Goal: Information Seeking & Learning: Learn about a topic

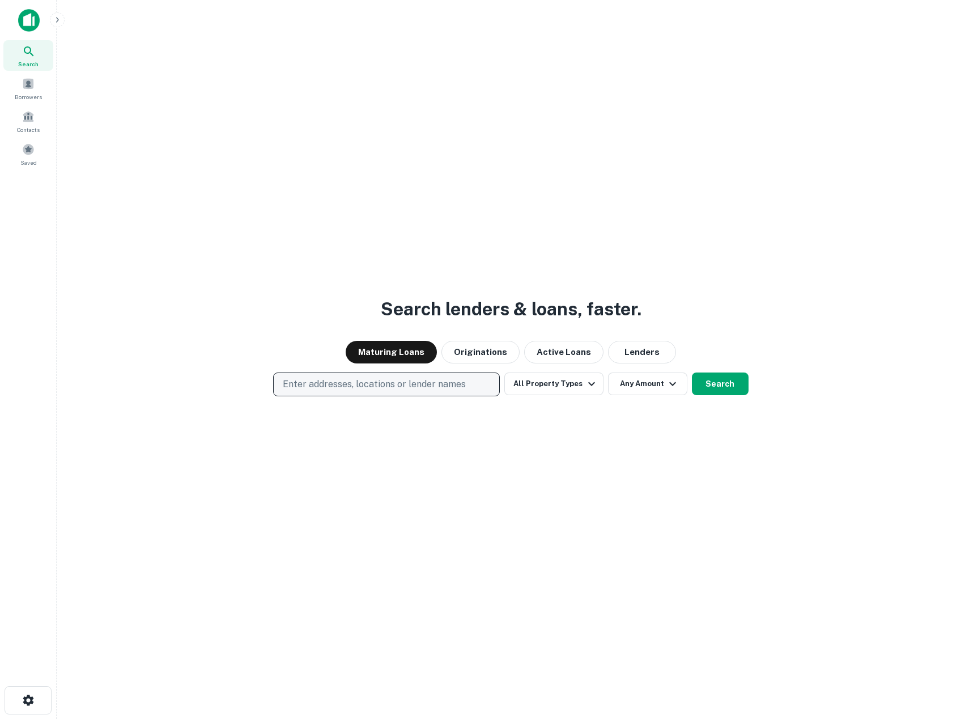
click at [419, 385] on p "Enter addresses, locations or lender names" at bounding box center [374, 385] width 183 height 14
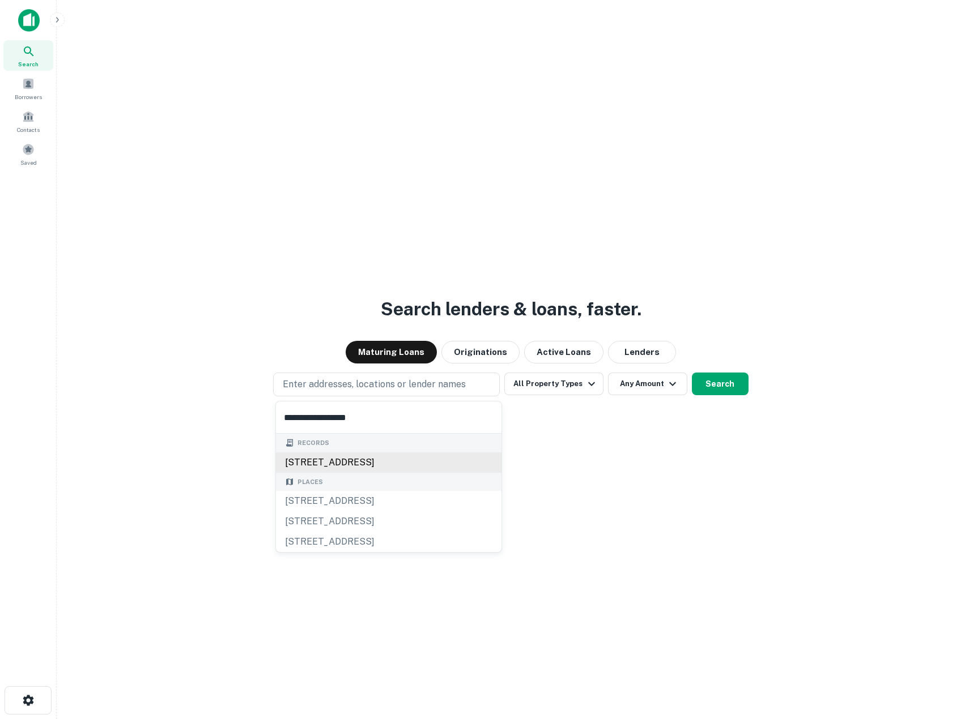
click at [408, 459] on div "[STREET_ADDRESS]" at bounding box center [388, 463] width 225 height 20
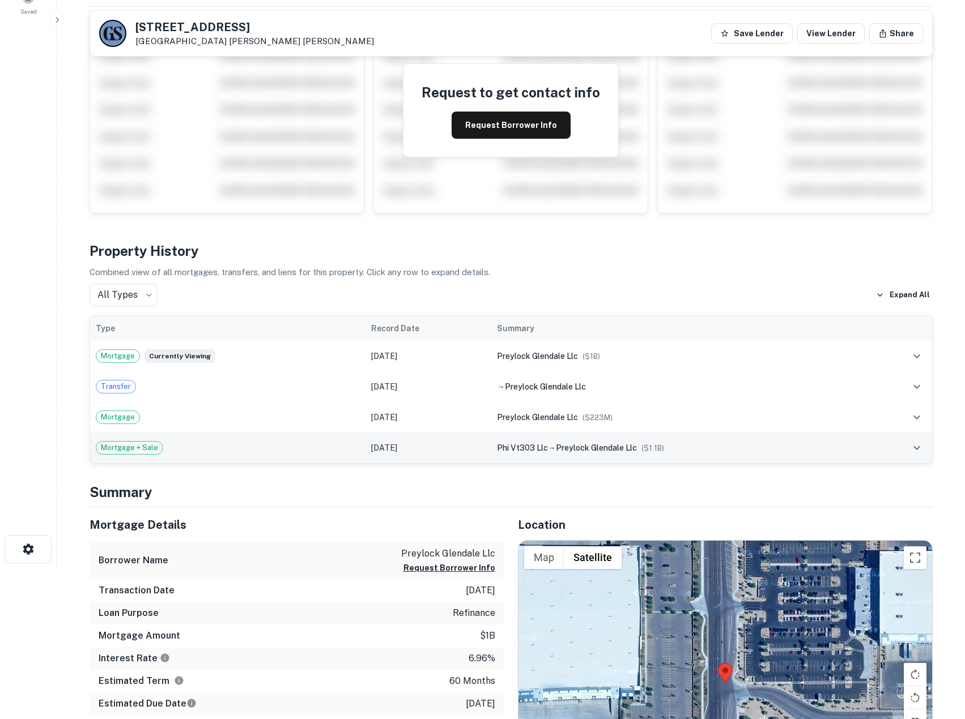
scroll to position [302, 0]
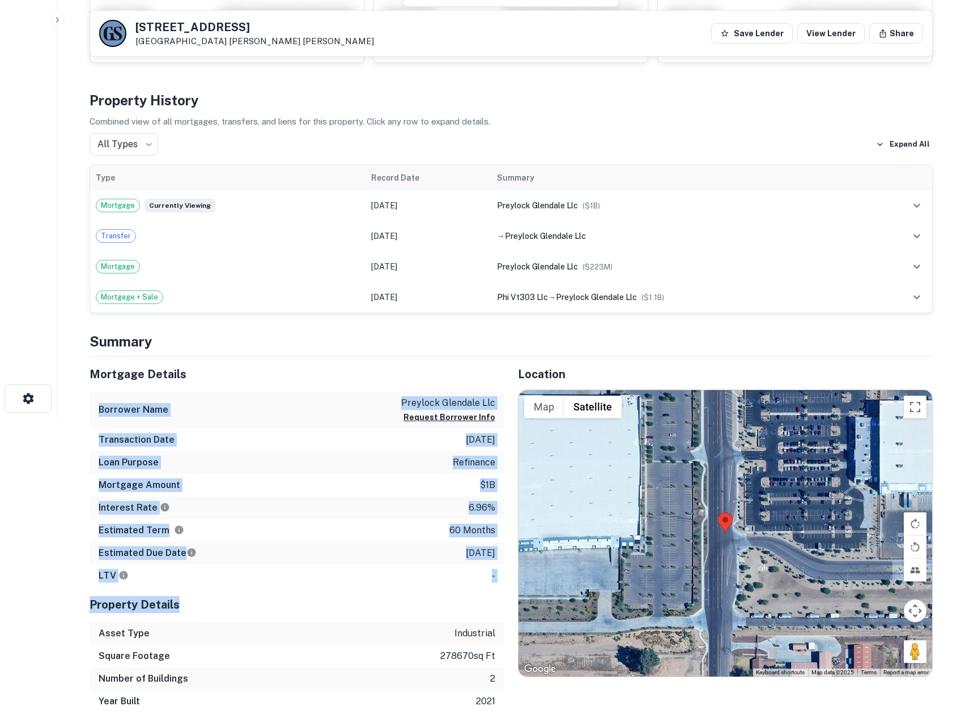
drag, startPoint x: 283, startPoint y: 360, endPoint x: 390, endPoint y: 590, distance: 253.2
click at [391, 592] on div "Mortgage Details Borrower Name preylock glendale llc Request Borrower Info Tran…" at bounding box center [297, 535] width 415 height 356
click at [390, 590] on div "Property Details" at bounding box center [297, 604] width 415 height 35
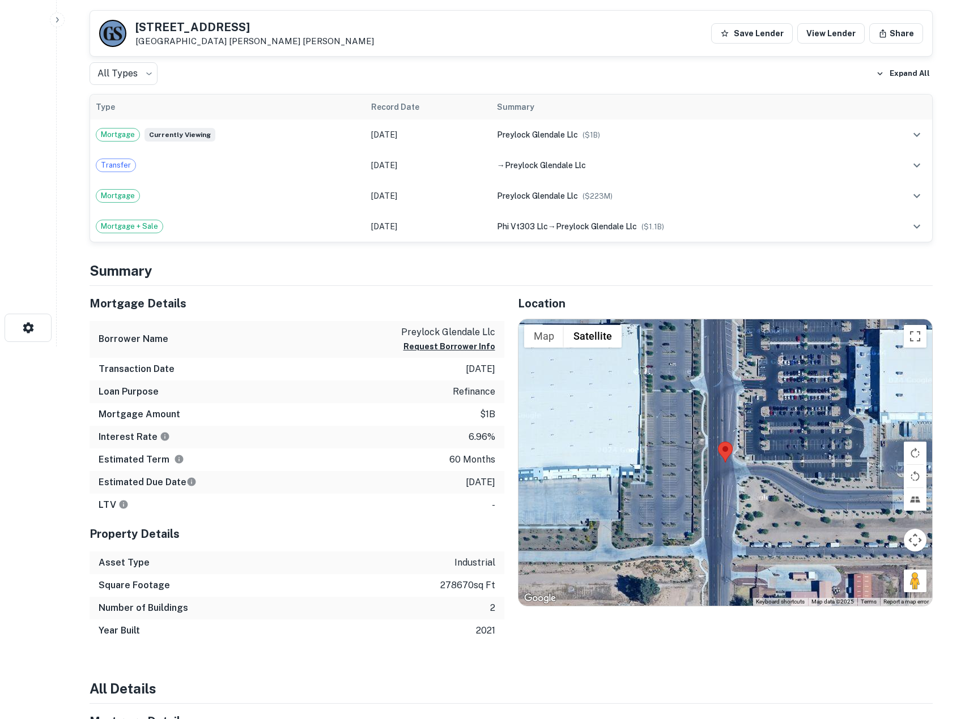
scroll to position [453, 0]
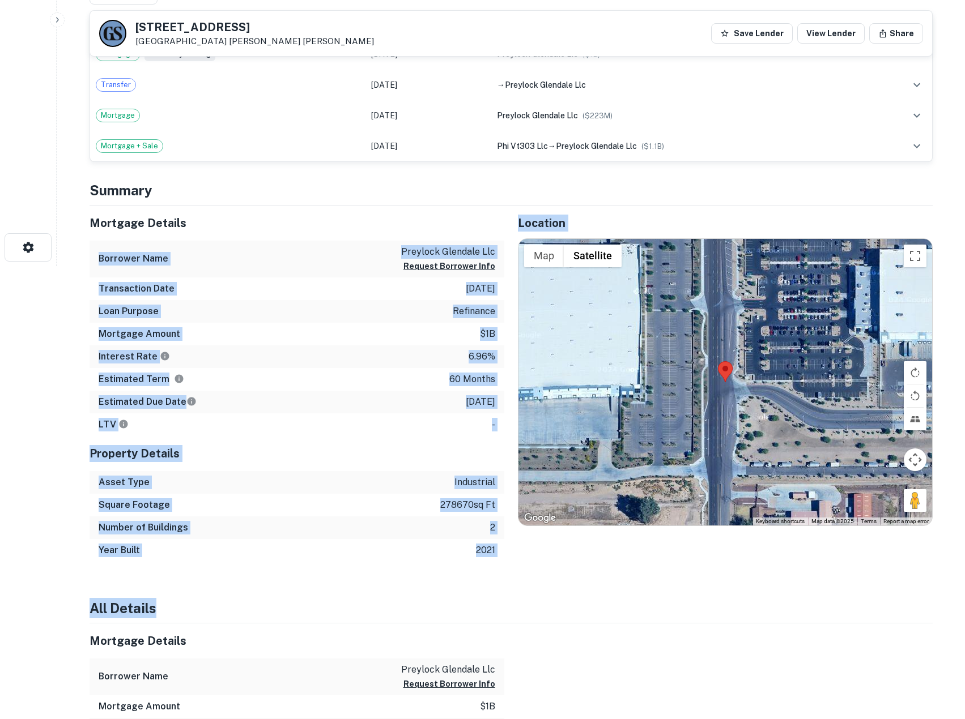
drag, startPoint x: 351, startPoint y: 251, endPoint x: 425, endPoint y: 572, distance: 329.5
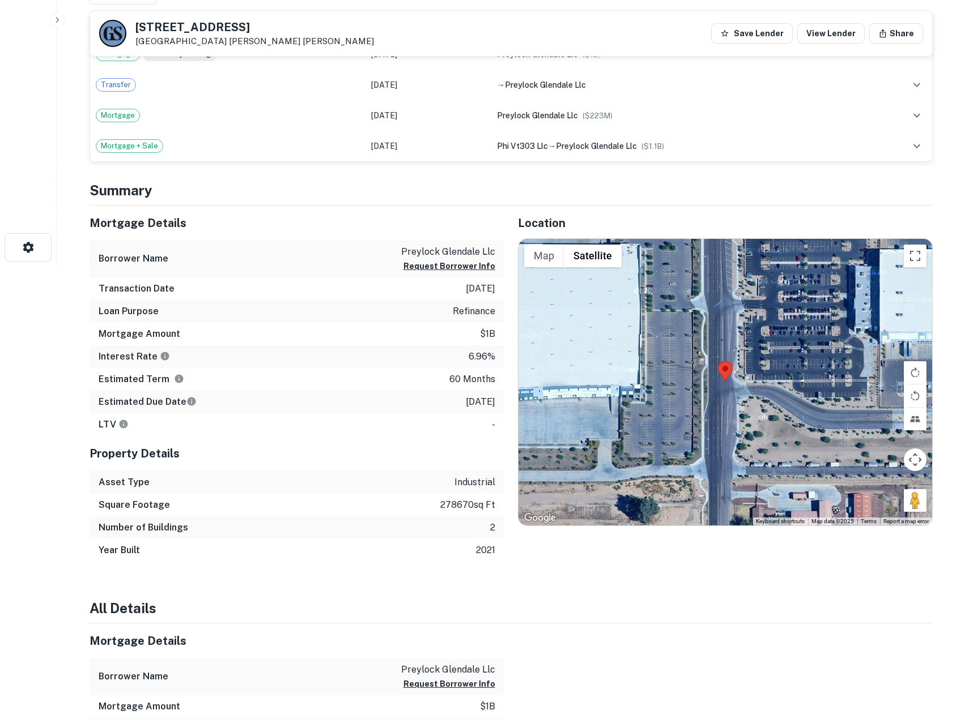
drag, startPoint x: 424, startPoint y: 572, endPoint x: 373, endPoint y: 572, distance: 51.0
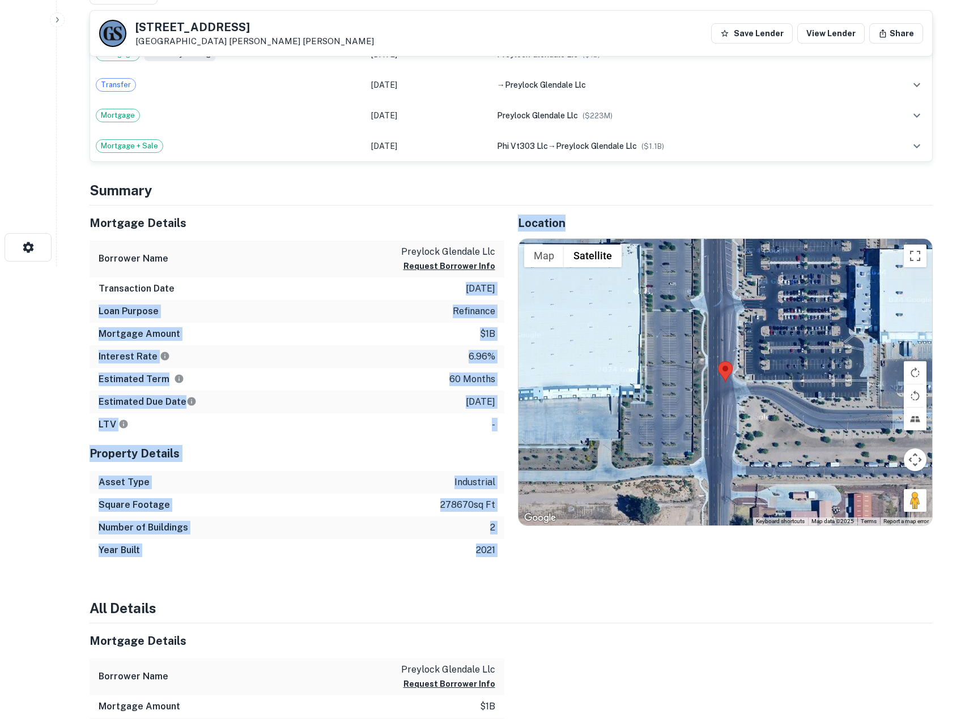
drag, startPoint x: 451, startPoint y: 284, endPoint x: 510, endPoint y: 384, distance: 116.3
click at [512, 381] on div "Mortgage Details Borrower Name preylock glendale llc Request Borrower Info Tran…" at bounding box center [504, 384] width 856 height 356
click at [484, 428] on div "LTV -" at bounding box center [297, 425] width 415 height 23
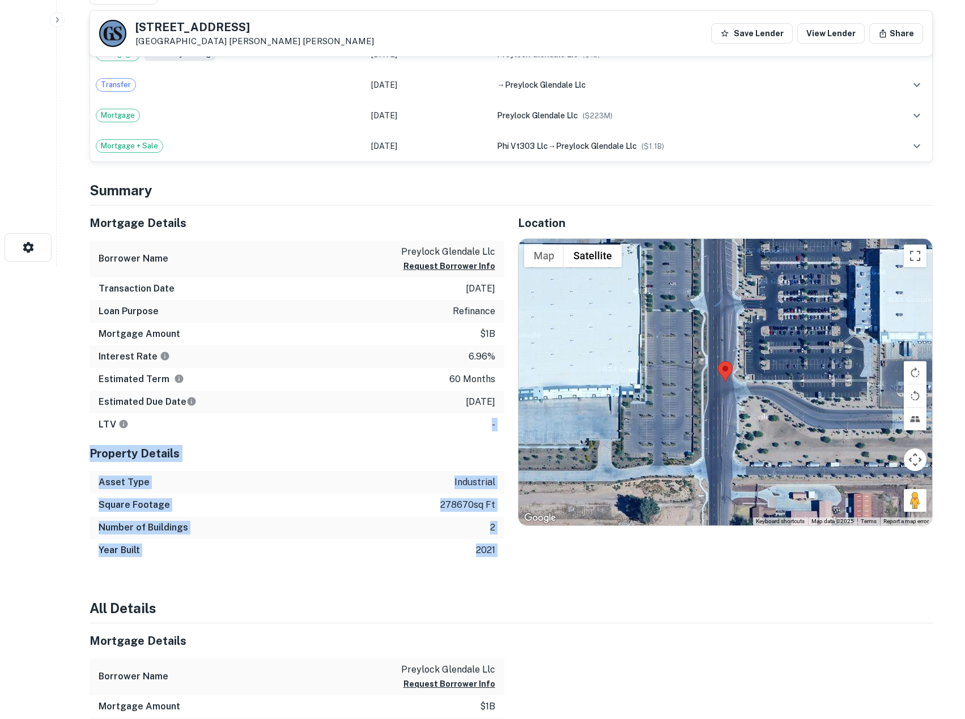
drag, startPoint x: 500, startPoint y: 536, endPoint x: 502, endPoint y: 551, distance: 14.3
click at [502, 551] on div "Mortgage Details Borrower Name preylock glendale llc Request Borrower Info Tran…" at bounding box center [297, 384] width 415 height 356
click at [502, 551] on div "Year Built 2021" at bounding box center [297, 550] width 415 height 23
drag, startPoint x: 502, startPoint y: 551, endPoint x: 451, endPoint y: 454, distance: 108.7
click at [451, 454] on div "Property Details Asset Type industrial Square Footage 278670 sq ft Number of Bu…" at bounding box center [297, 499] width 415 height 126
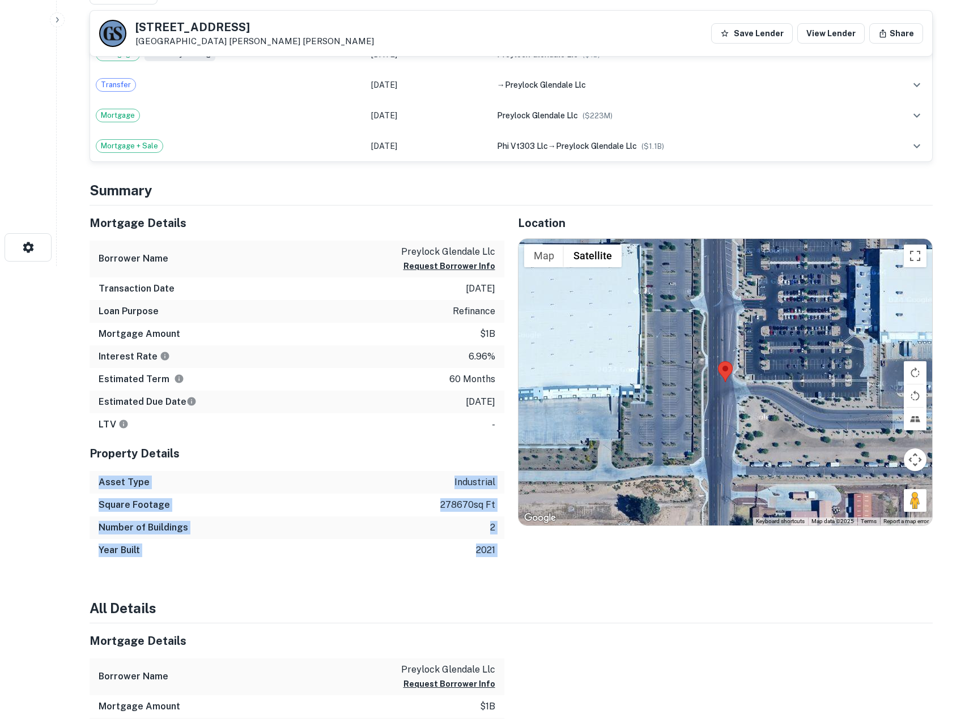
click at [451, 454] on h5 "Property Details" at bounding box center [297, 453] width 415 height 17
drag, startPoint x: 451, startPoint y: 454, endPoint x: 477, endPoint y: 574, distance: 122.2
drag, startPoint x: 476, startPoint y: 573, endPoint x: 319, endPoint y: 574, distance: 156.9
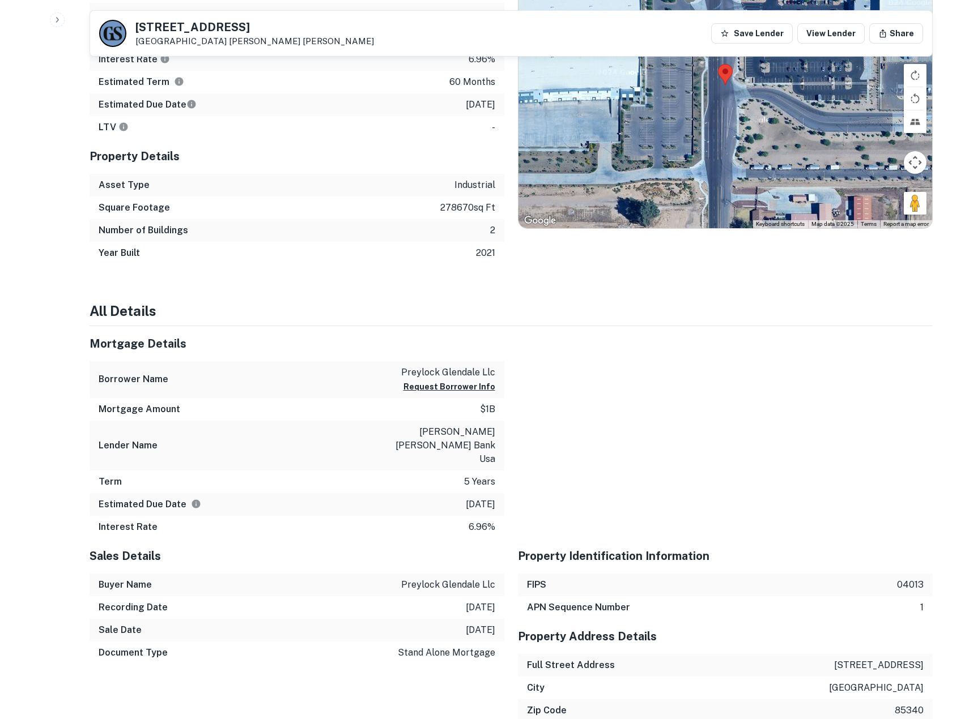
scroll to position [755, 0]
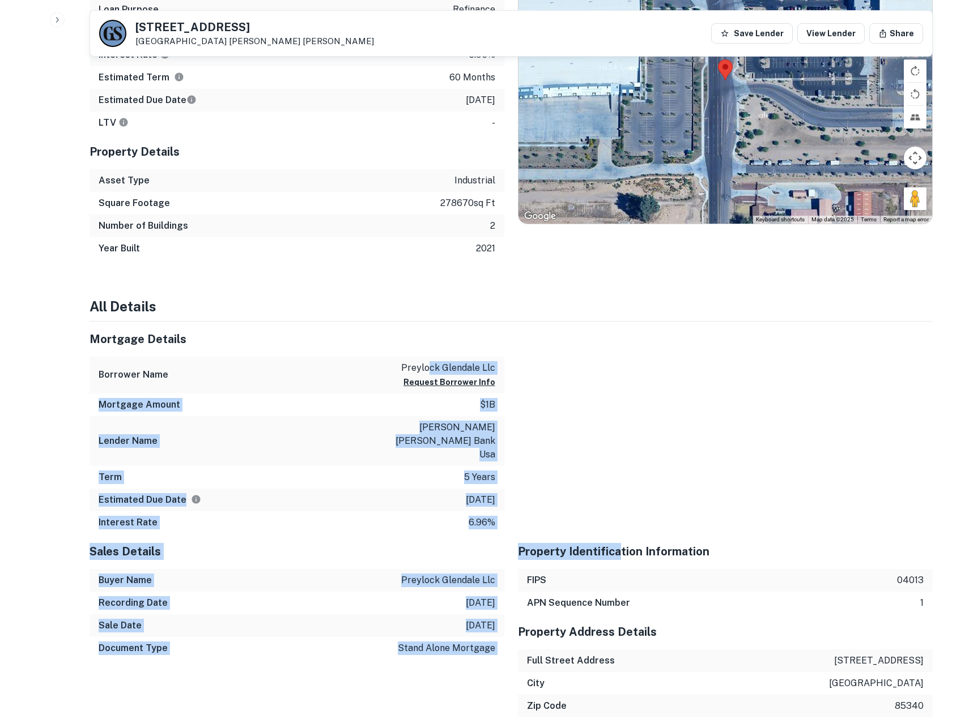
drag, startPoint x: 432, startPoint y: 363, endPoint x: 617, endPoint y: 531, distance: 250.6
click at [617, 543] on h5 "Property Identification Information" at bounding box center [725, 551] width 415 height 17
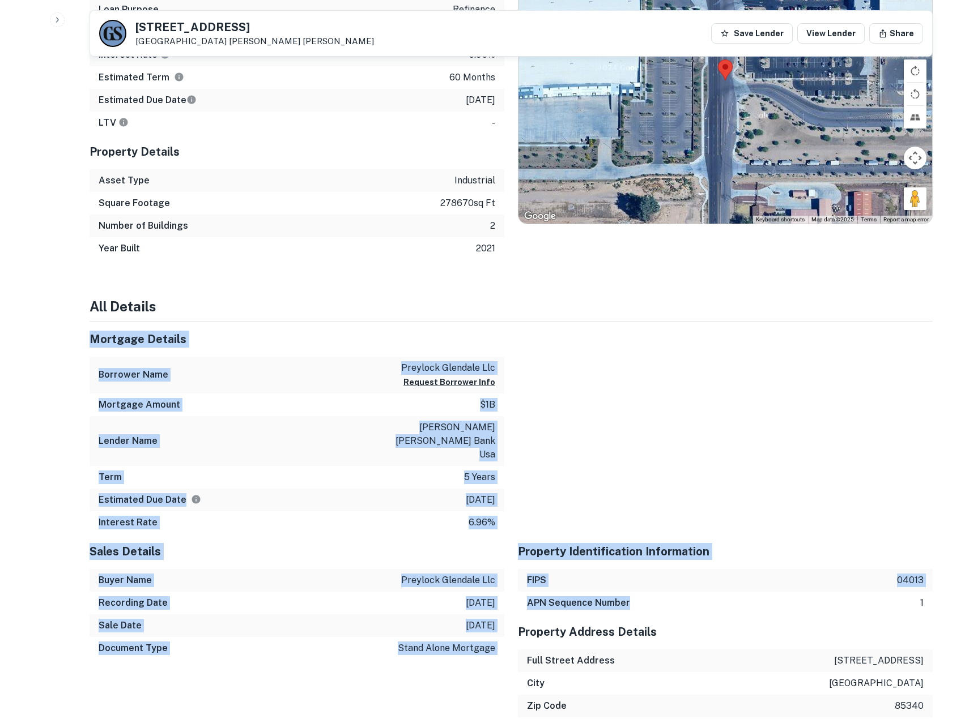
drag, startPoint x: 594, startPoint y: 449, endPoint x: 444, endPoint y: 297, distance: 213.5
click at [444, 297] on div "Summary Mortgage Details Borrower Name preylock glendale llc Request Borrower I…" at bounding box center [511, 589] width 843 height 1423
click at [444, 297] on h4 "All Details" at bounding box center [511, 306] width 843 height 20
drag, startPoint x: 612, startPoint y: 513, endPoint x: 641, endPoint y: 550, distance: 47.6
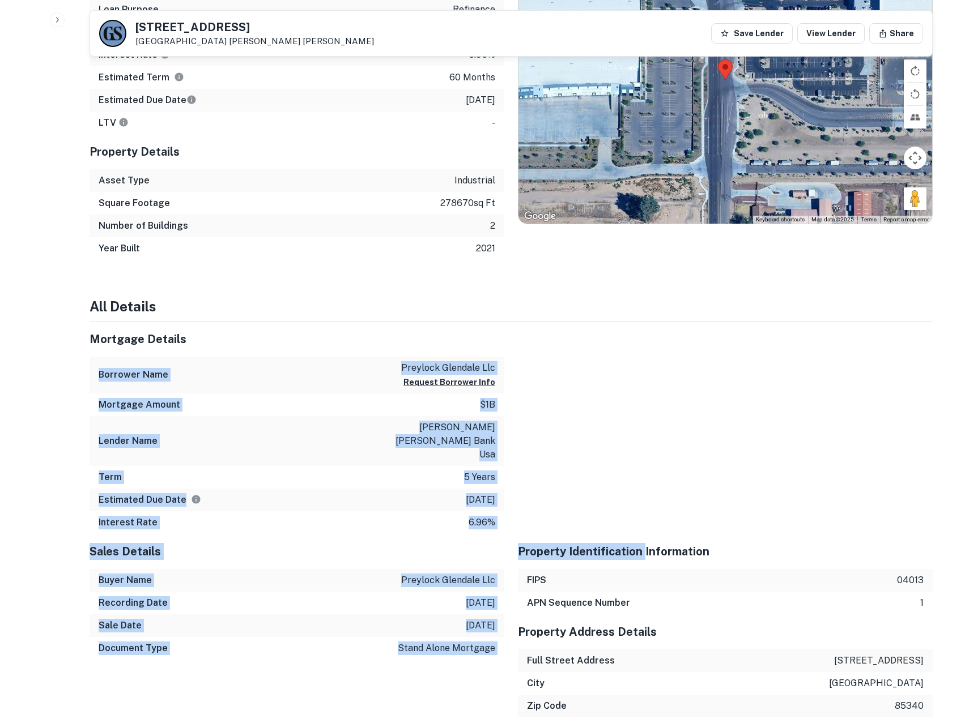
click at [641, 550] on div "Property Identification Information" at bounding box center [725, 551] width 415 height 35
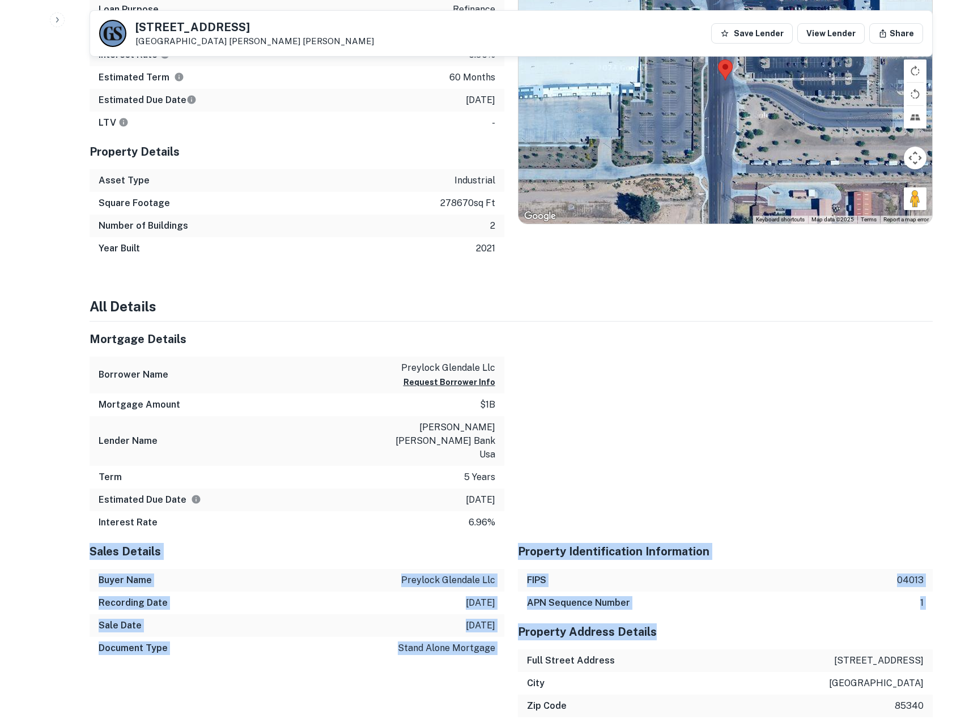
drag, startPoint x: 668, startPoint y: 574, endPoint x: 677, endPoint y: 617, distance: 43.3
click at [677, 624] on h5 "Property Address Details" at bounding box center [725, 632] width 415 height 17
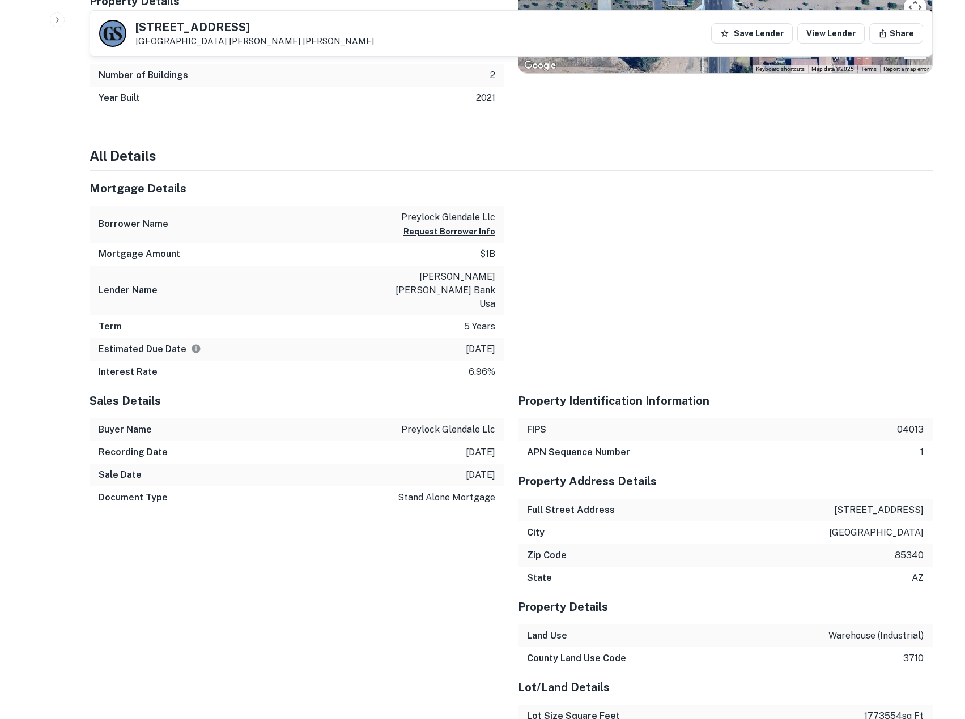
scroll to position [906, 0]
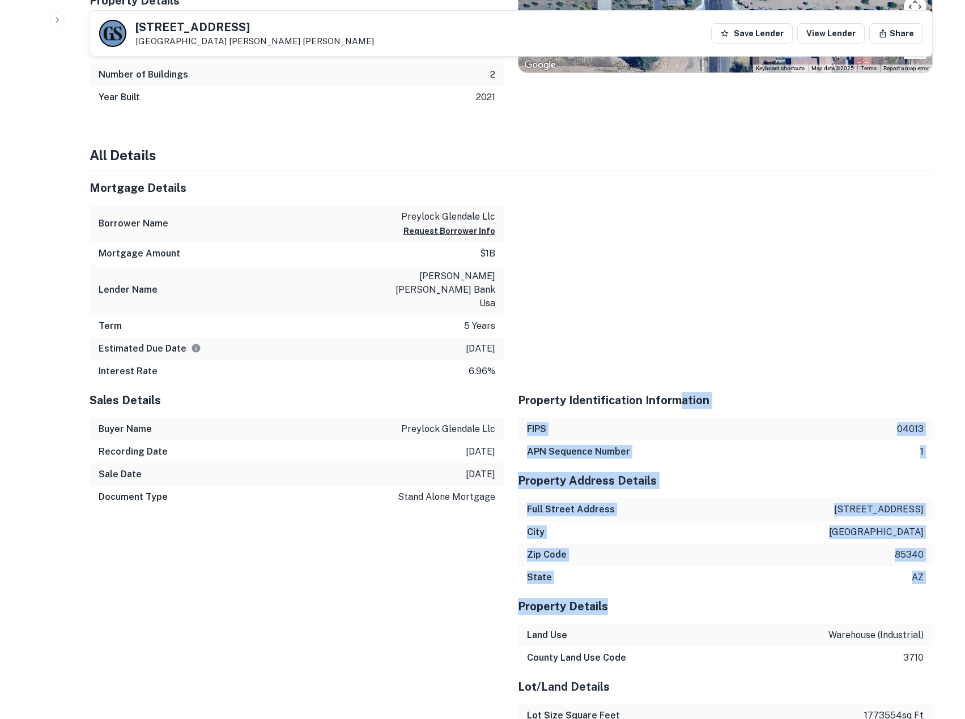
drag, startPoint x: 673, startPoint y: 369, endPoint x: 738, endPoint y: 589, distance: 228.5
click at [738, 598] on h5 "Property Details" at bounding box center [725, 606] width 415 height 17
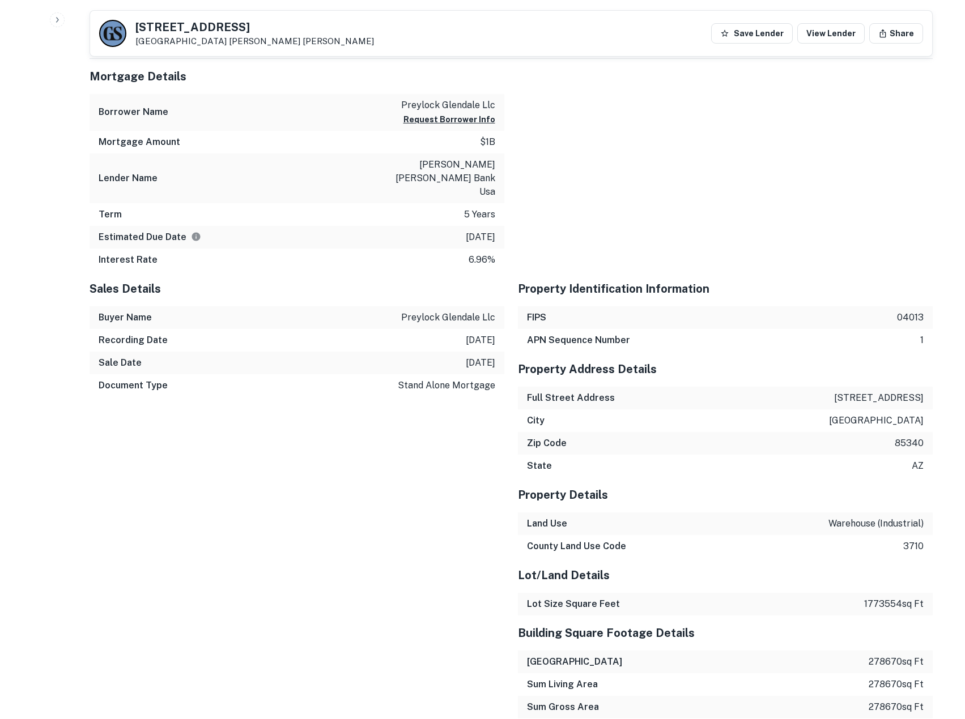
scroll to position [1208, 0]
